Goal: Obtain resource: Download file/media

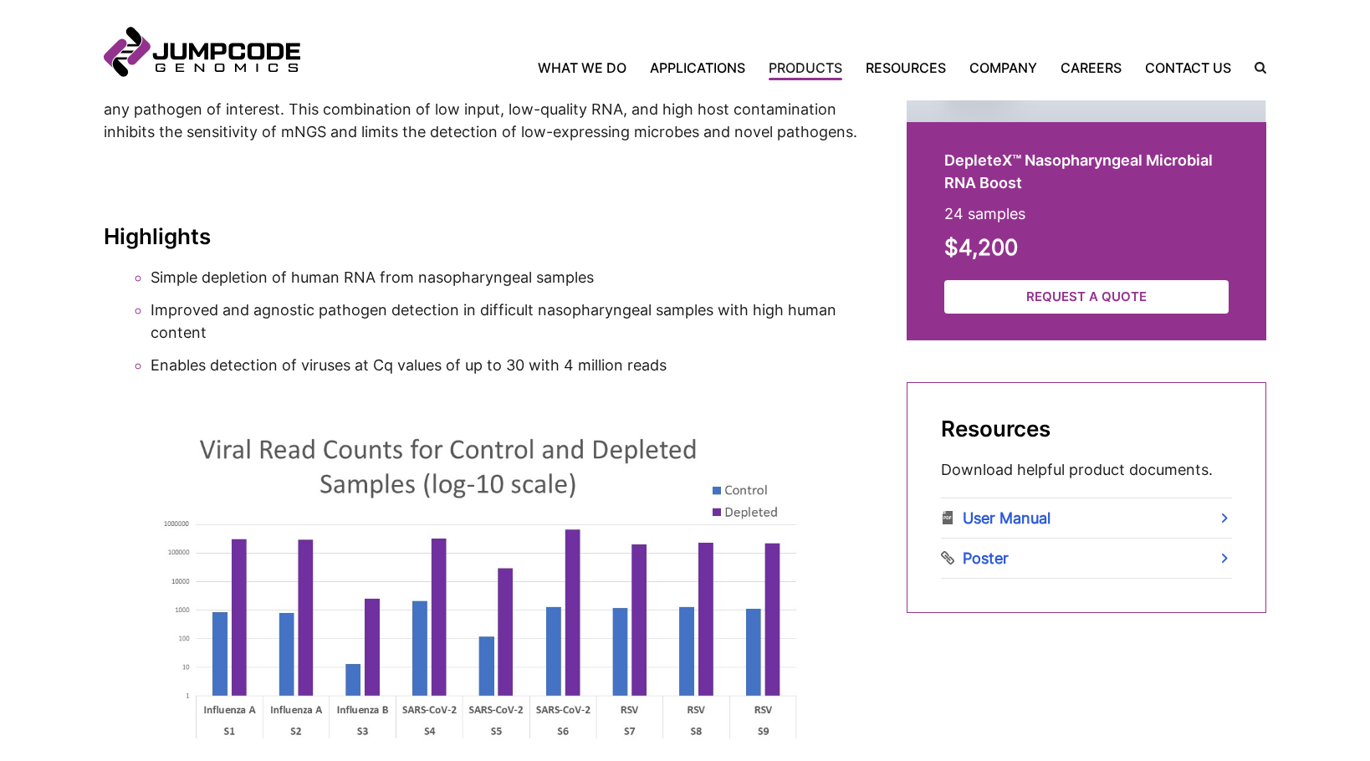
scroll to position [669, 0]
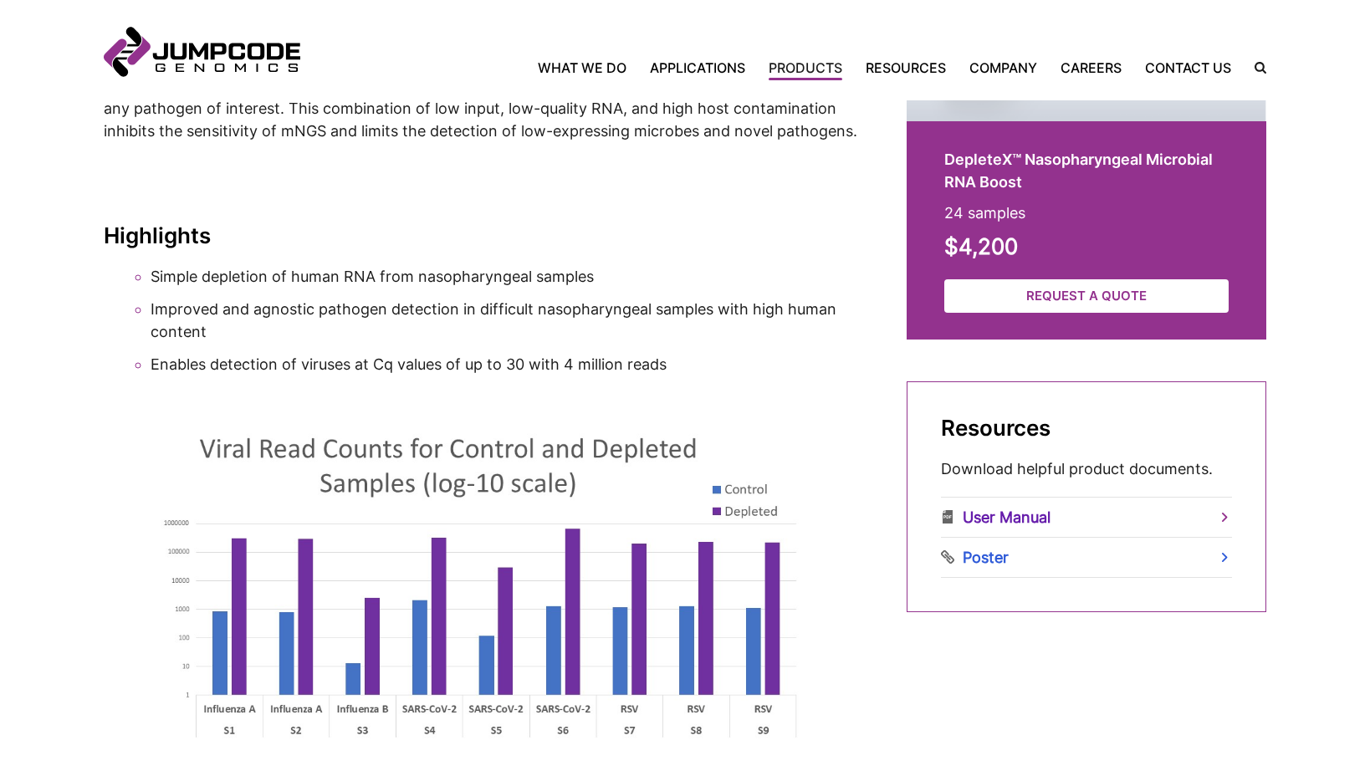
click at [1070, 510] on link "User Manual" at bounding box center [1086, 517] width 291 height 39
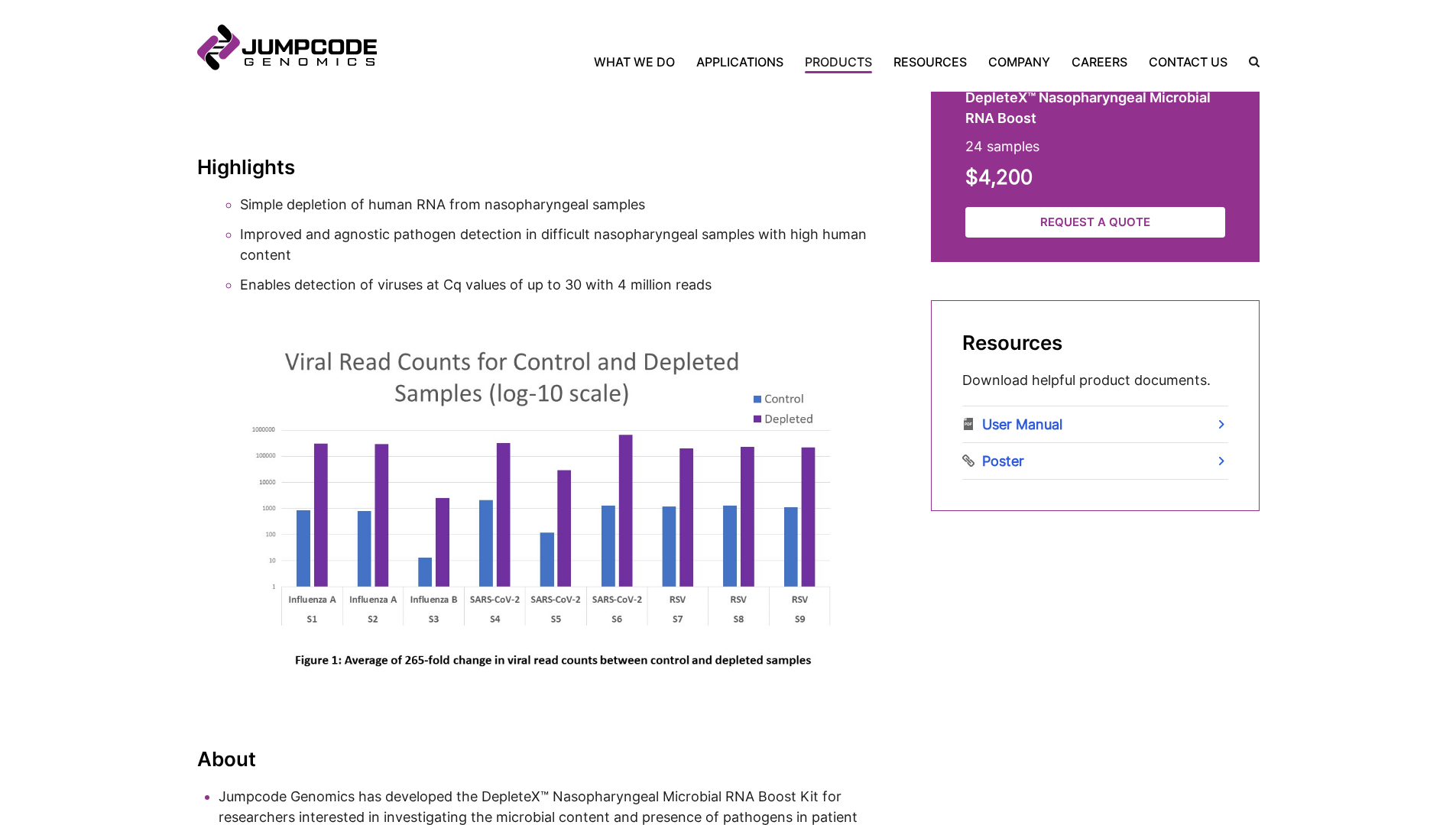
scroll to position [611, 0]
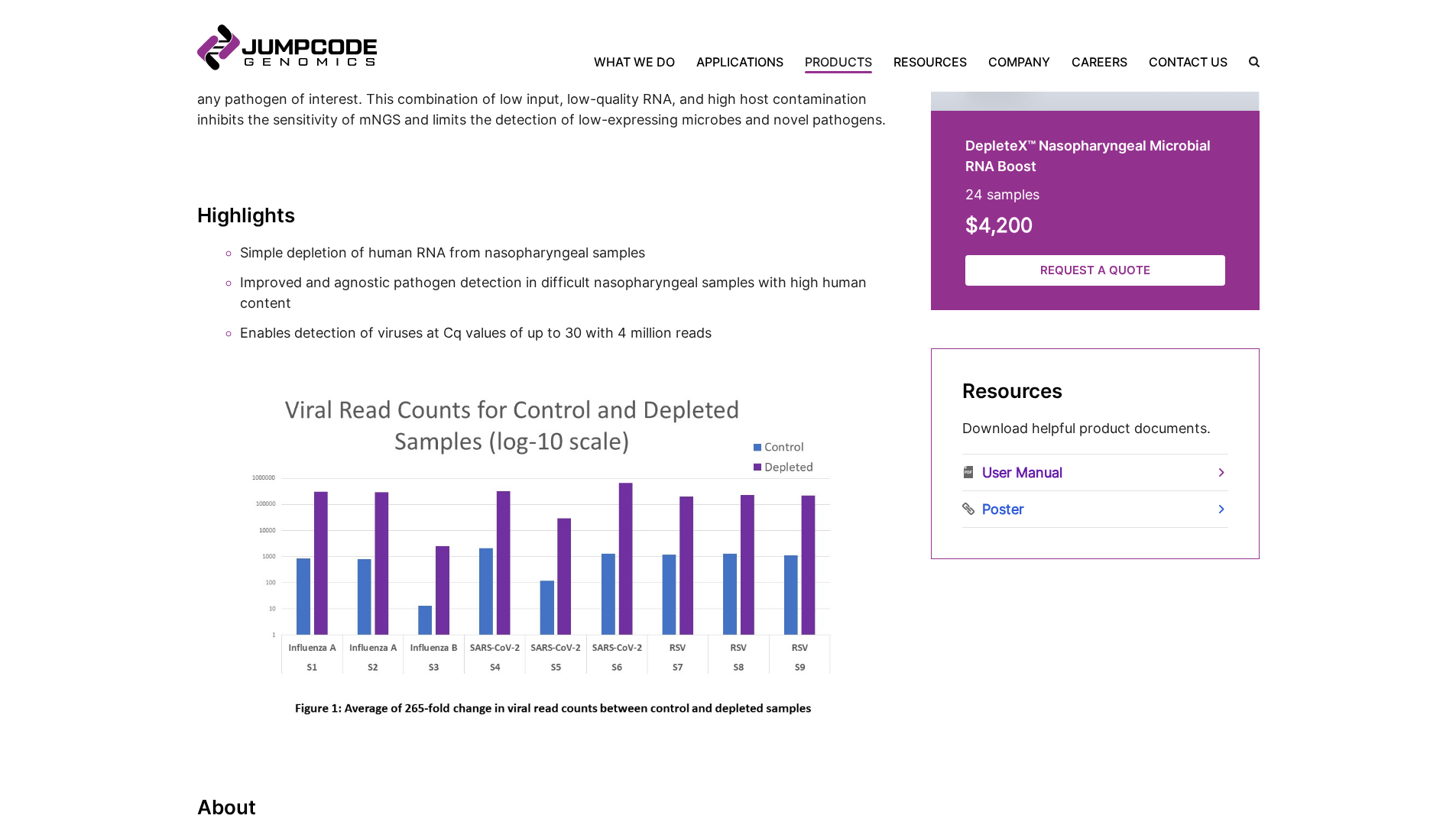
click at [1020, 470] on link "User Manual" at bounding box center [1095, 472] width 266 height 36
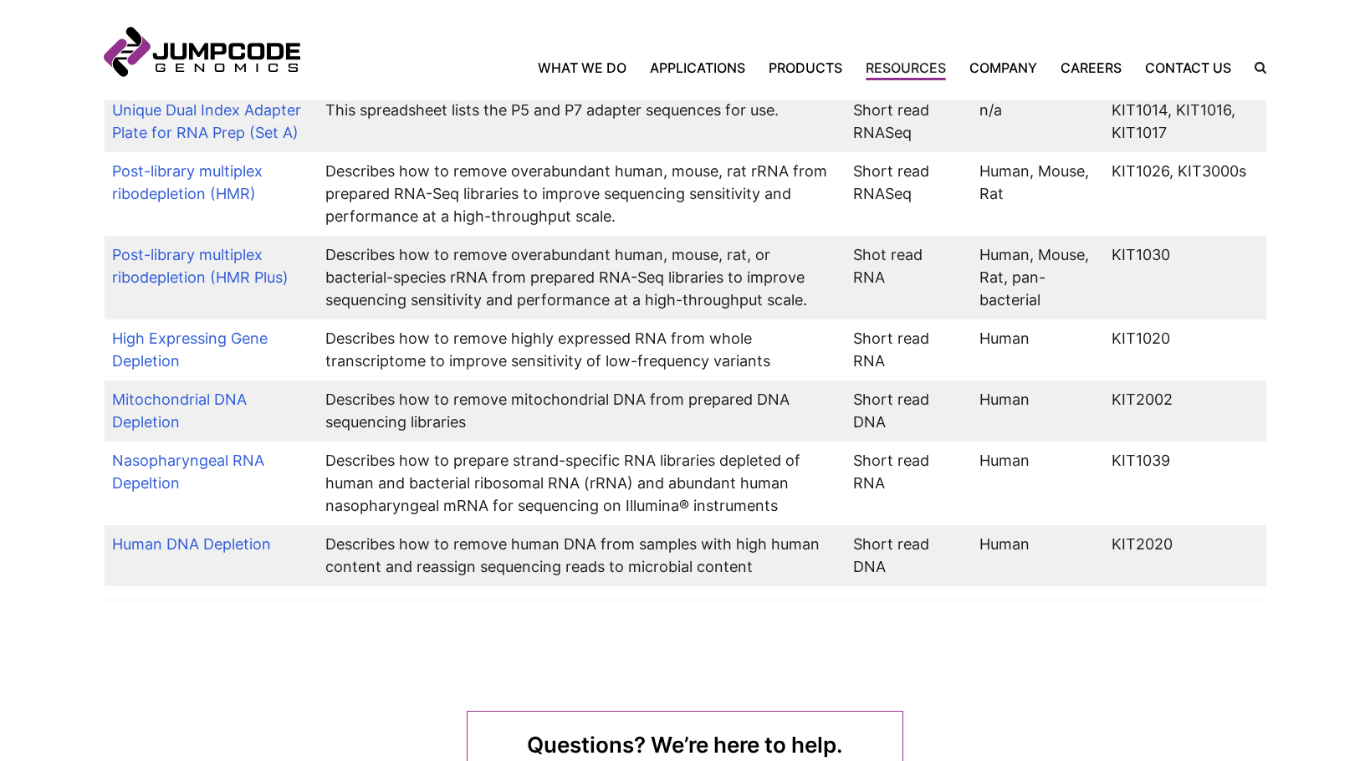
scroll to position [1275, 0]
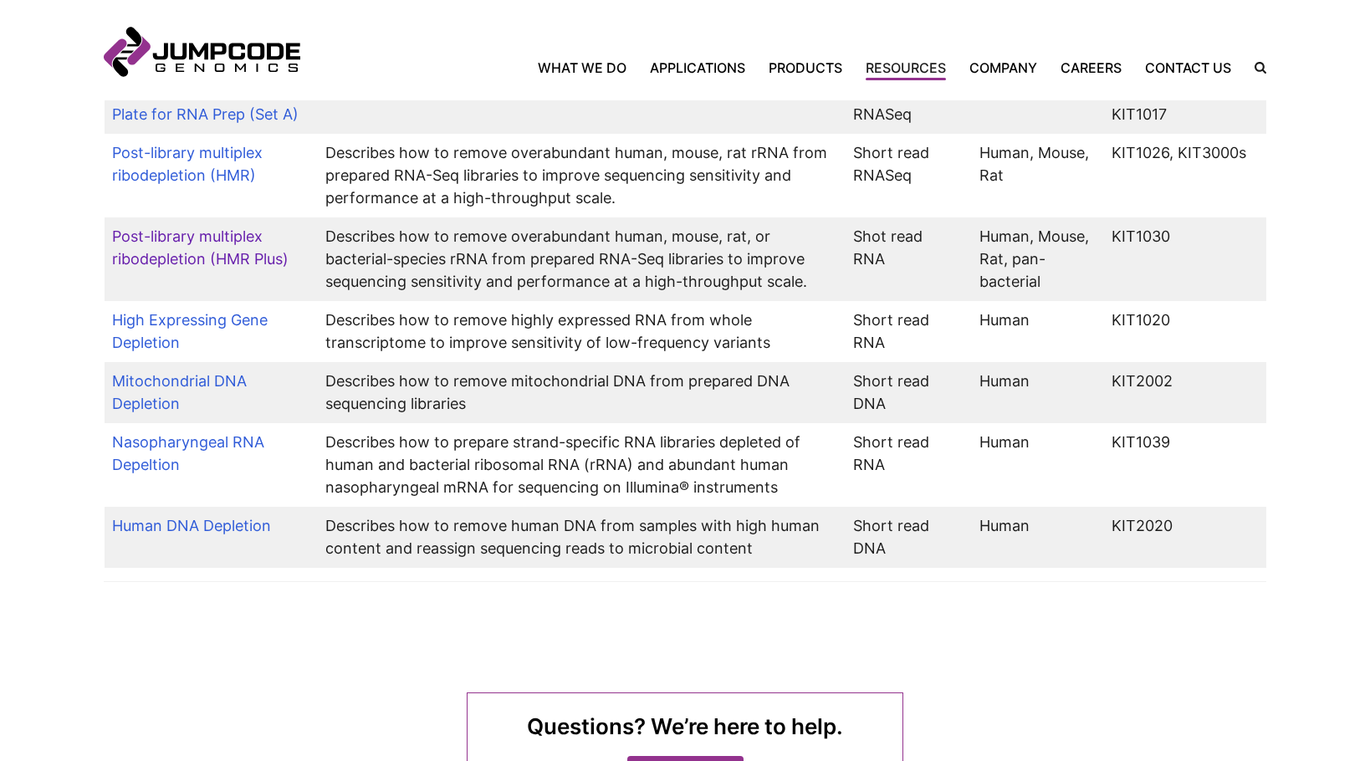
click at [202, 227] on link "Post-library multiplex ribodepletion (HMR Plus)" at bounding box center [200, 247] width 176 height 40
